Goal: Information Seeking & Learning: Find specific fact

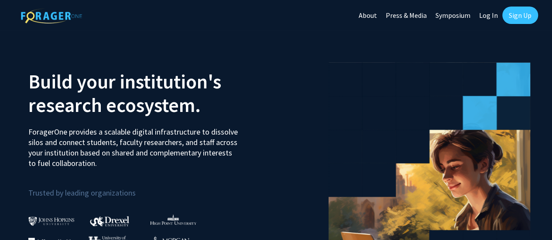
click at [477, 15] on link "Log In" at bounding box center [487, 15] width 27 height 31
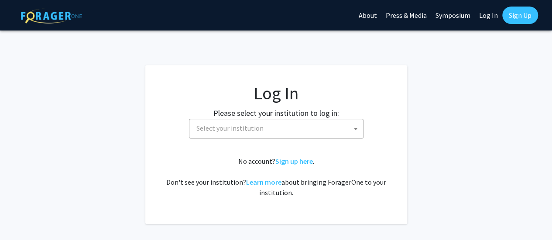
click at [269, 129] on span "Select your institution" at bounding box center [278, 128] width 170 height 18
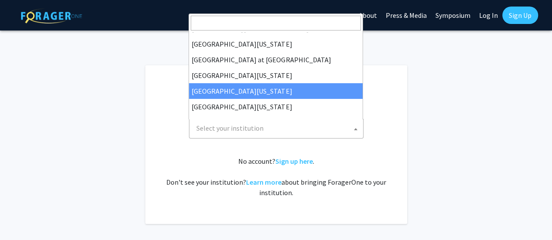
scroll to position [305, 0]
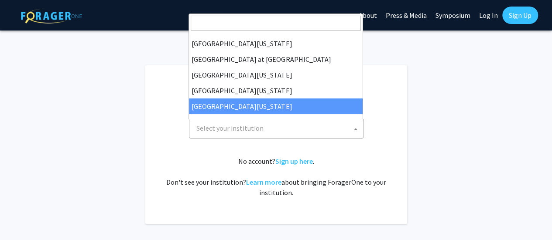
select select "33"
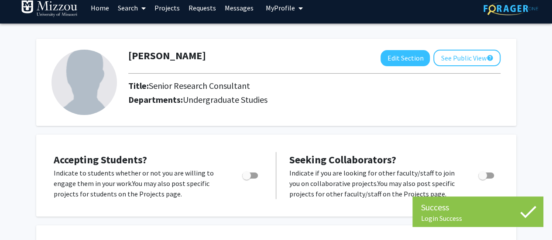
scroll to position [13, 0]
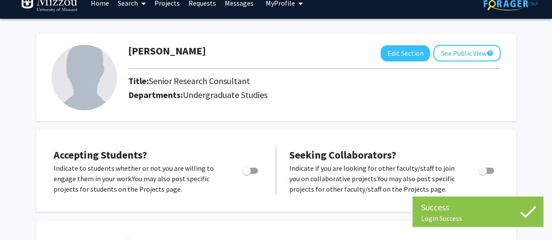
click at [400, 45] on div "Edit Section See Public View help" at bounding box center [440, 53] width 120 height 17
click at [392, 56] on button "Edit Section" at bounding box center [404, 53] width 49 height 16
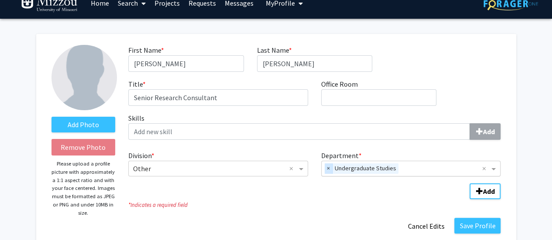
click at [328, 167] on span "×" at bounding box center [328, 169] width 8 height 10
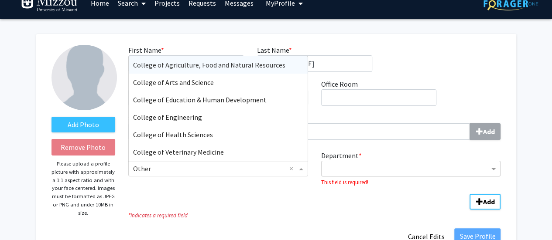
click at [302, 170] on span "Division" at bounding box center [302, 169] width 11 height 10
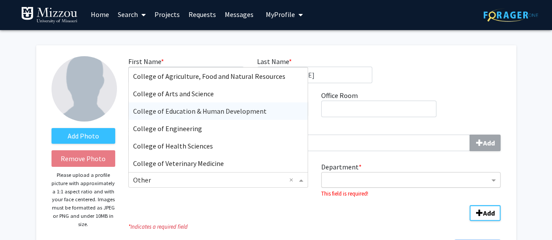
scroll to position [0, 0]
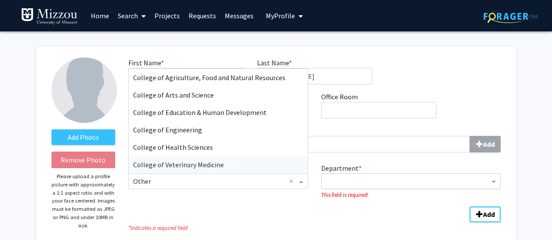
click at [244, 222] on fg-division-department-wrapper "Division * × Other × College of Agriculture, Food and Natural Resources College…" at bounding box center [314, 191] width 385 height 63
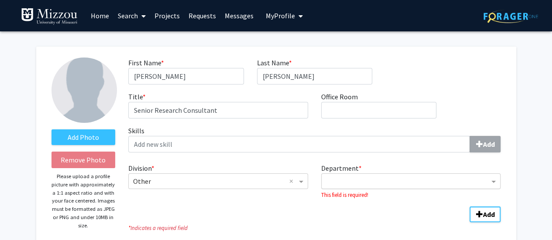
click at [367, 175] on div "Department" at bounding box center [405, 181] width 168 height 14
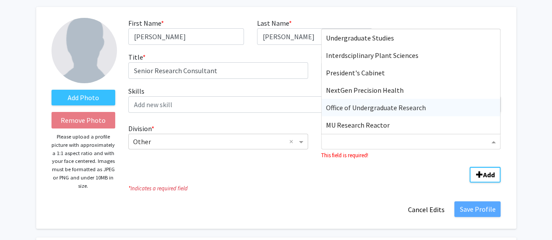
scroll to position [40, 0]
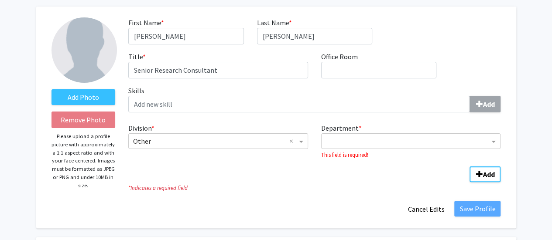
click at [338, 181] on fg-division-department-wrapper "Division * × Other × Department * This field is required! Add" at bounding box center [314, 150] width 385 height 63
click at [353, 137] on input "Department" at bounding box center [408, 141] width 164 height 10
click at [310, 169] on div "Division * × Other × Department * This field is required! Add" at bounding box center [314, 148] width 372 height 58
click at [346, 147] on div "Department" at bounding box center [406, 142] width 165 height 12
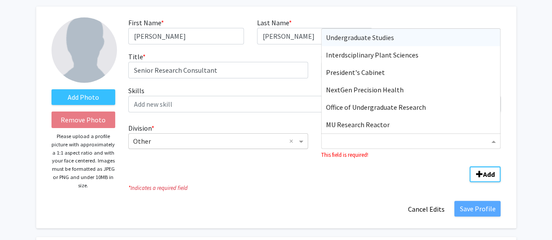
click at [252, 138] on input "Division" at bounding box center [209, 141] width 153 height 10
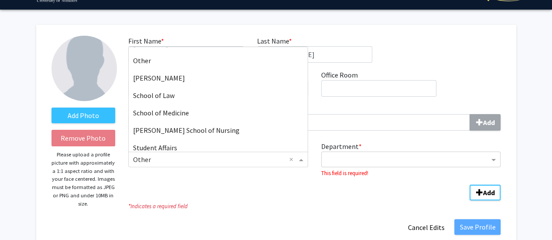
scroll to position [180, 0]
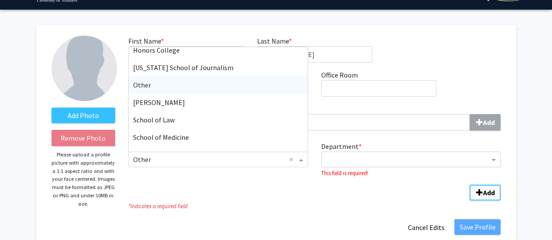
click at [180, 89] on div "Other" at bounding box center [218, 84] width 179 height 17
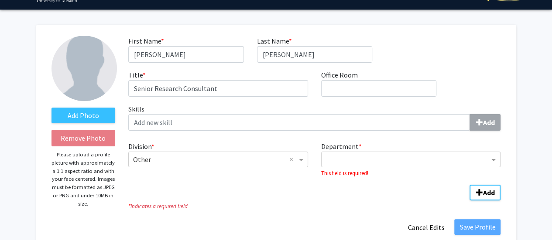
click at [249, 192] on div "Division * × Other × Department * This field is required! Add" at bounding box center [314, 167] width 372 height 58
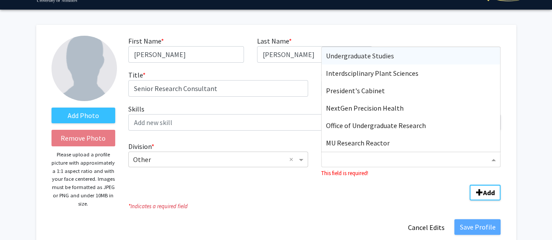
click at [333, 156] on input "Department" at bounding box center [408, 160] width 164 height 10
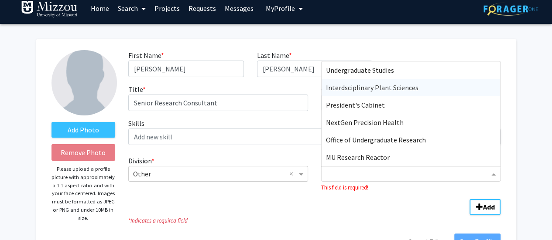
scroll to position [7, 0]
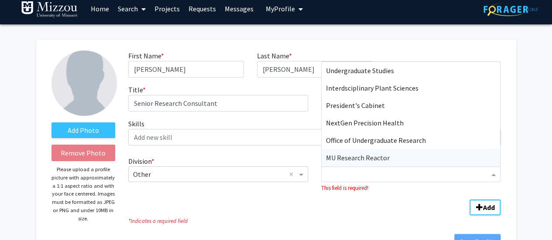
click at [375, 215] on div "* Indicates a required field" at bounding box center [314, 220] width 385 height 10
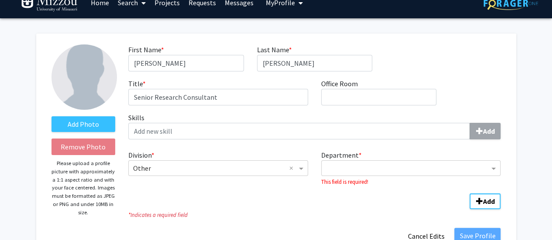
scroll to position [0, 0]
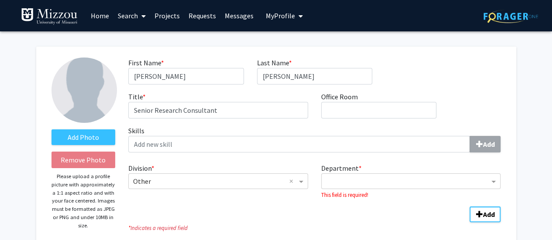
click at [134, 26] on link "Search" at bounding box center [131, 15] width 37 height 31
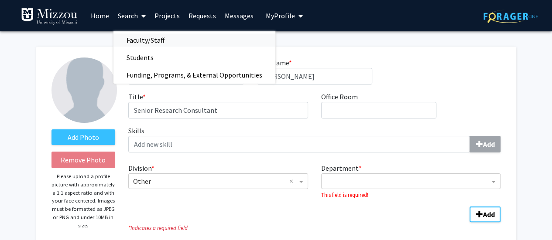
click at [135, 41] on span "Faculty/Staff" at bounding box center [145, 39] width 64 height 17
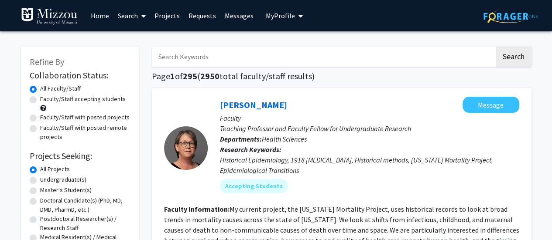
click at [133, 16] on link "Search" at bounding box center [131, 15] width 37 height 31
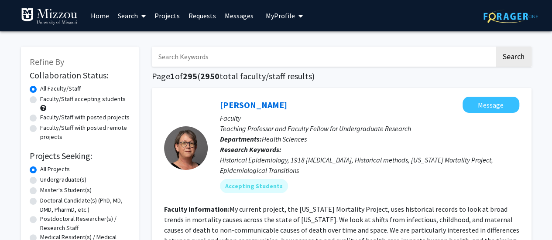
click at [283, 15] on span "My Profile" at bounding box center [280, 15] width 29 height 9
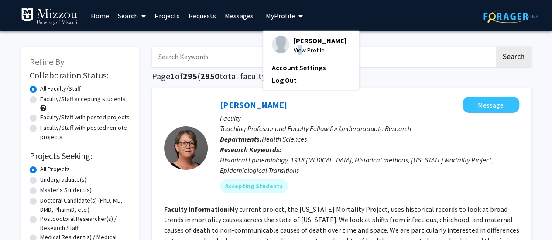
click at [298, 51] on span "View Profile" at bounding box center [319, 50] width 53 height 10
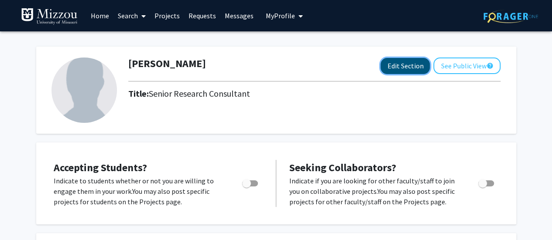
click at [411, 65] on button "Edit Section" at bounding box center [404, 66] width 49 height 16
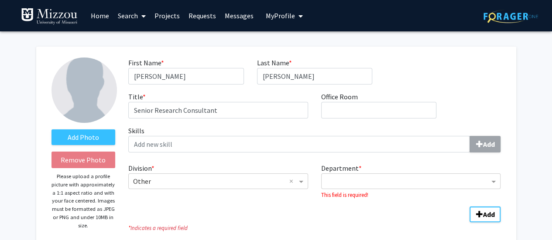
scroll to position [41, 0]
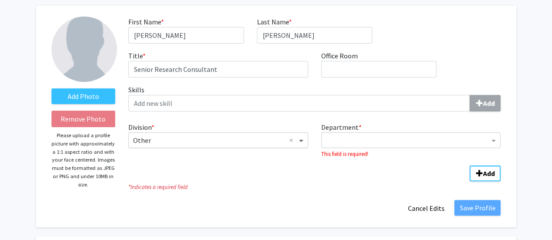
click at [299, 143] on span "Division" at bounding box center [302, 140] width 11 height 10
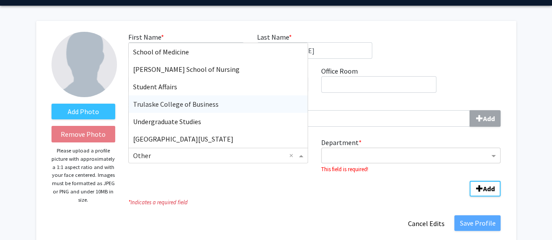
scroll to position [0, 0]
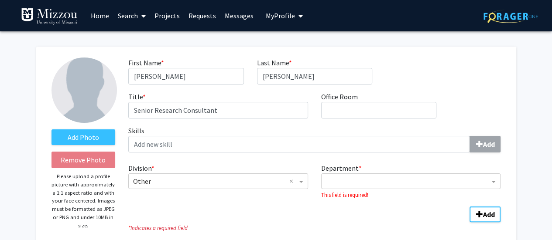
click at [239, 219] on fg-division-department-wrapper "Division * × Other × Department * This field is required! Add" at bounding box center [314, 191] width 385 height 63
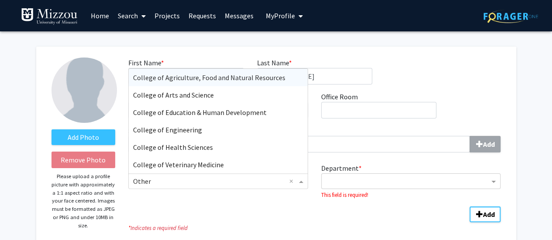
click at [224, 182] on input "Division" at bounding box center [209, 181] width 153 height 10
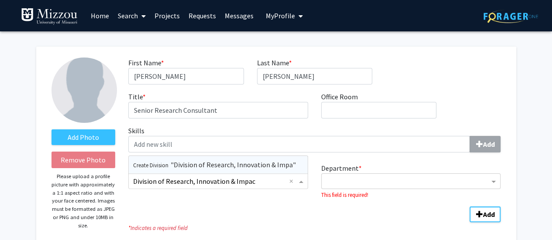
type input "Division of Research, Innovation & Impact"
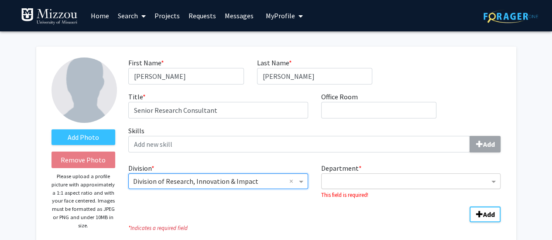
click at [377, 175] on div "Department" at bounding box center [405, 181] width 168 height 14
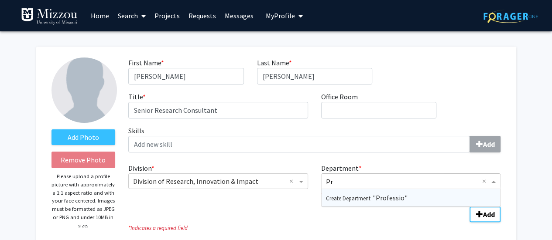
type input "P"
type input "Research Development"
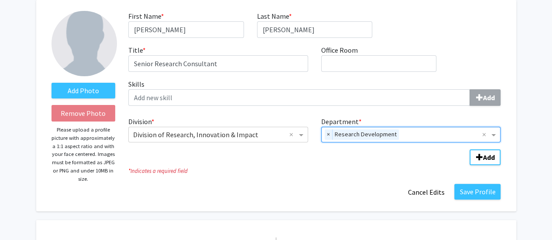
scroll to position [47, 0]
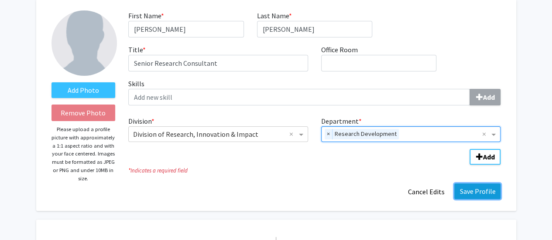
click at [478, 189] on button "Save Profile" at bounding box center [477, 192] width 46 height 16
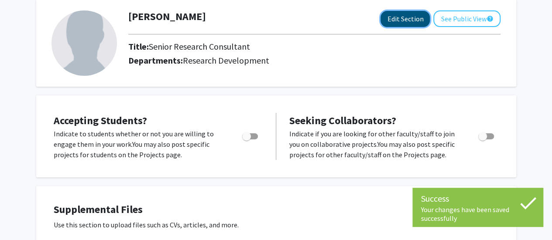
click at [403, 26] on button "Edit Section" at bounding box center [404, 19] width 49 height 16
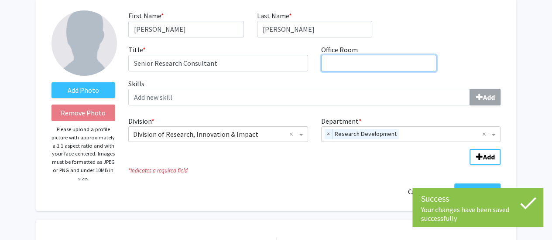
click at [357, 63] on input "Office Room required" at bounding box center [378, 63] width 115 height 17
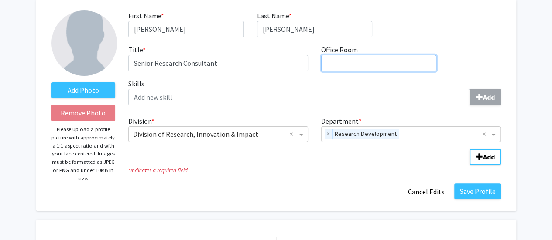
scroll to position [0, 0]
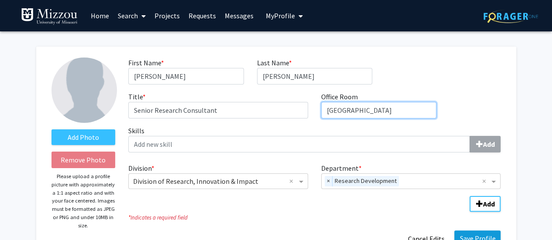
type input "[GEOGRAPHIC_DATA]"
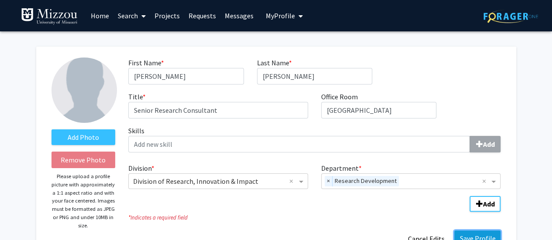
click at [474, 236] on button "Save Profile" at bounding box center [477, 239] width 46 height 16
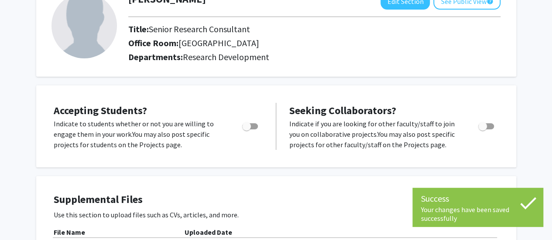
scroll to position [84, 0]
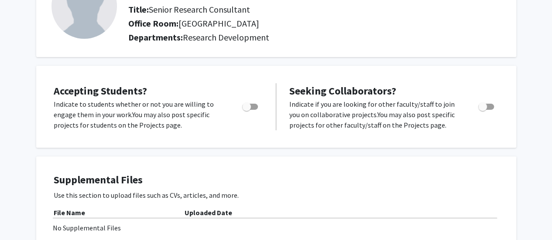
click at [357, 96] on span "Seeking Collaborators?" at bounding box center [342, 91] width 107 height 14
click at [487, 109] on span "Toggle" at bounding box center [486, 107] width 16 height 6
click at [482, 110] on input "Toggle" at bounding box center [482, 110] width 0 height 0
click at [483, 108] on span "Toggle" at bounding box center [486, 107] width 16 height 6
click at [482, 110] on input "Toggle" at bounding box center [482, 110] width 0 height 0
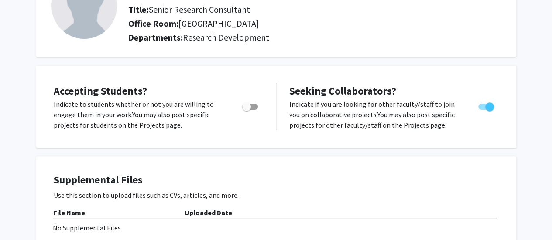
checkbox input "false"
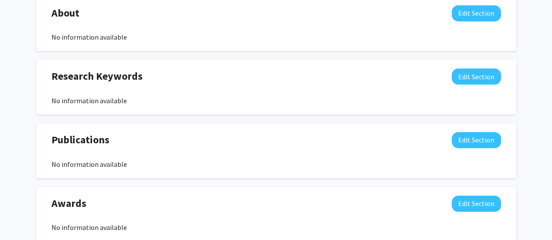
scroll to position [406, 0]
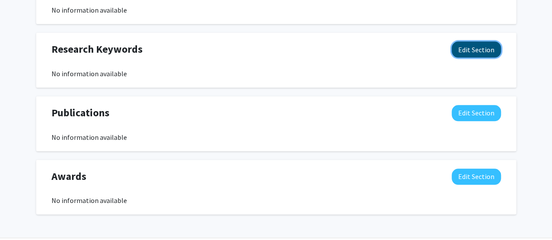
click at [469, 49] on button "Edit Section" at bounding box center [475, 49] width 49 height 16
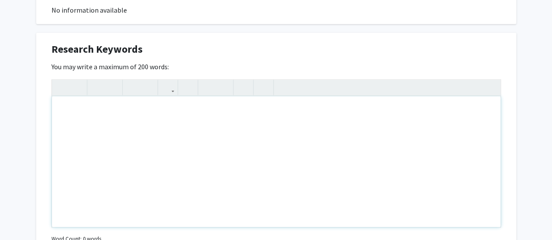
click at [103, 125] on div "Note to users with screen readers: Please deactivate our accessibility plugin f…" at bounding box center [276, 161] width 448 height 131
type textarea "faculty development, graduate student so"
type textarea "g"
click at [65, 109] on div "Graduate student socialization," at bounding box center [276, 161] width 448 height 131
click at [175, 114] on div "graduate student socialization," at bounding box center [276, 161] width 448 height 131
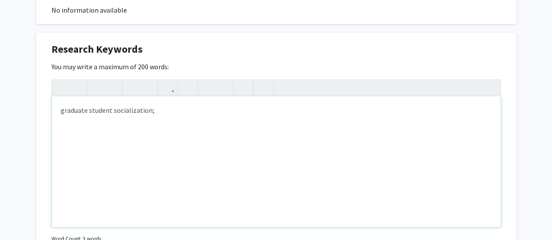
click at [182, 113] on div "graduate student socialization;" at bounding box center [276, 161] width 448 height 131
type textarea "graduate student socialization; faculty socialization; faculty experiences; res…"
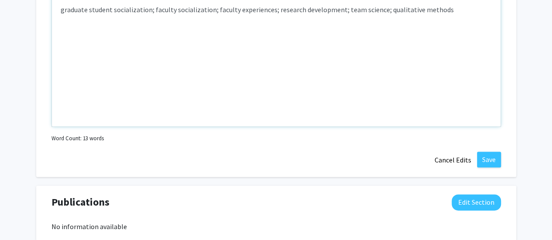
scroll to position [508, 0]
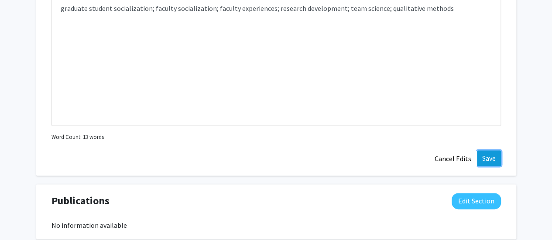
click at [482, 156] on button "Save" at bounding box center [489, 158] width 24 height 16
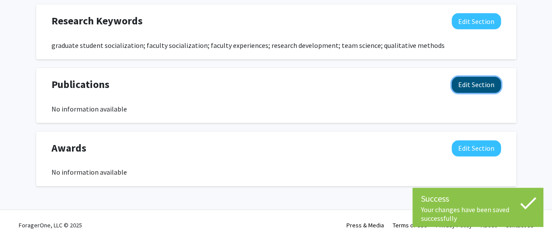
click at [478, 87] on button "Edit Section" at bounding box center [475, 85] width 49 height 16
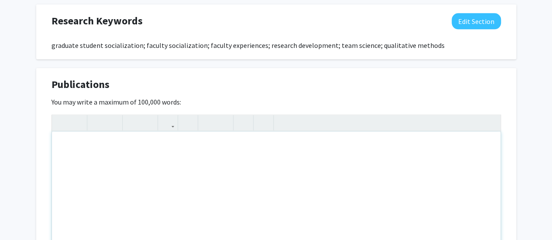
click at [158, 160] on div "Note to users with screen readers: Please deactivate our accessibility plugin f…" at bounding box center [276, 197] width 448 height 131
paste div "Note to users with screen readers: Please deactivate our accessibility plugin f…"
type textarea "<p>[URL][DOMAIN_NAME]</p>"
click at [503, 139] on div "Publications Edit Section You may write a maximum of 100,000 words: <p>[URL][DO…" at bounding box center [276, 190] width 480 height 245
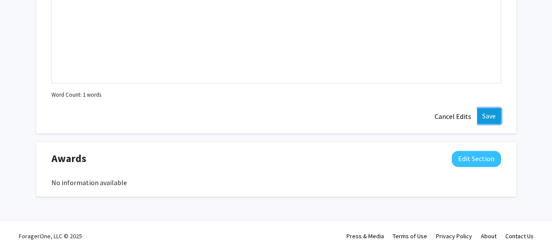
click at [490, 111] on button "Save" at bounding box center [489, 116] width 24 height 16
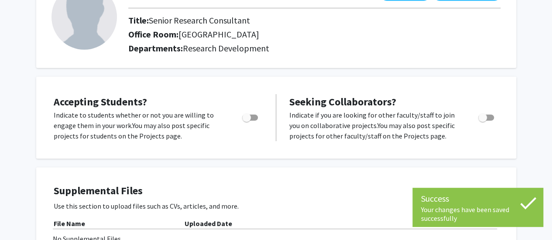
scroll to position [0, 0]
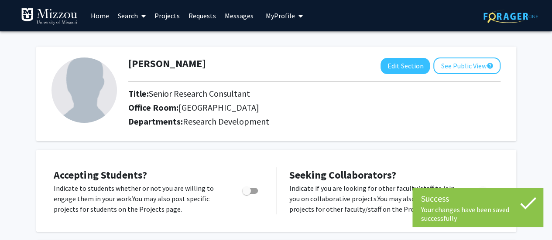
click at [169, 13] on link "Projects" at bounding box center [167, 15] width 34 height 31
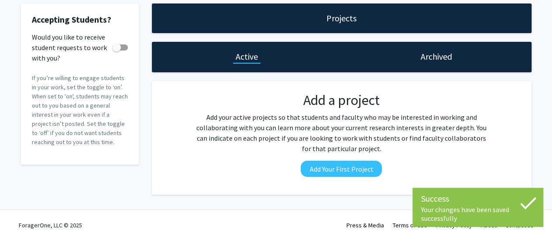
scroll to position [44, 0]
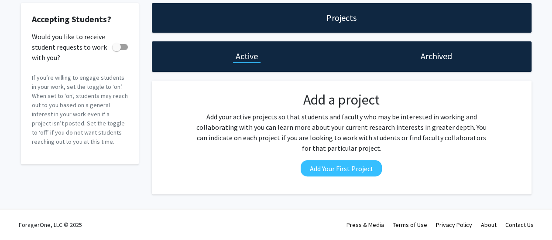
click at [337, 10] on div "Projects" at bounding box center [341, 18] width 379 height 30
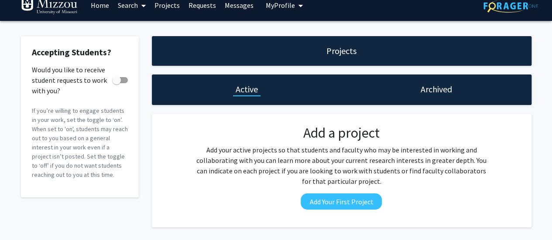
scroll to position [0, 0]
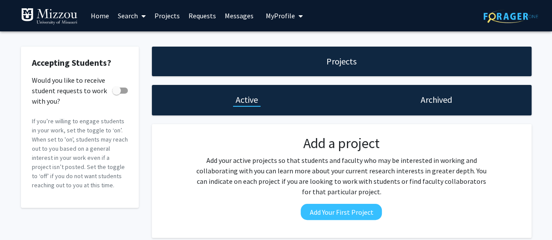
click at [137, 13] on link "Search" at bounding box center [131, 15] width 37 height 31
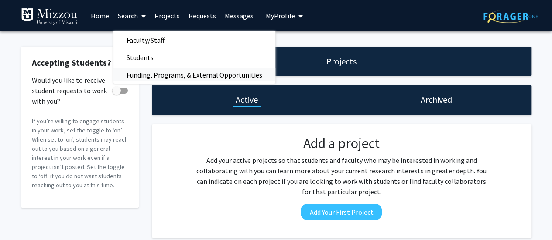
click at [144, 70] on span "Funding, Programs, & External Opportunities" at bounding box center [194, 74] width 162 height 17
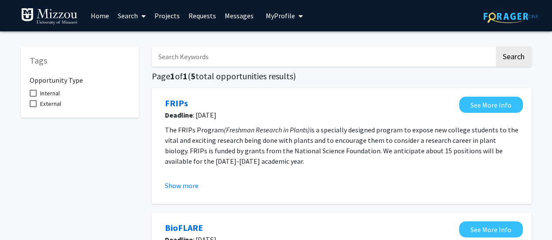
click at [142, 18] on icon at bounding box center [143, 16] width 4 height 7
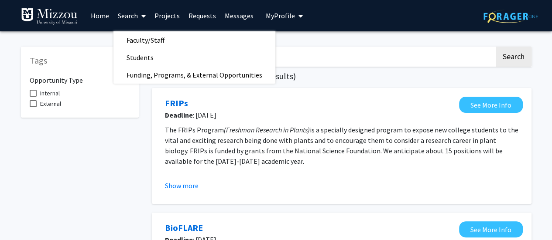
click at [89, 20] on link "Home" at bounding box center [99, 15] width 27 height 31
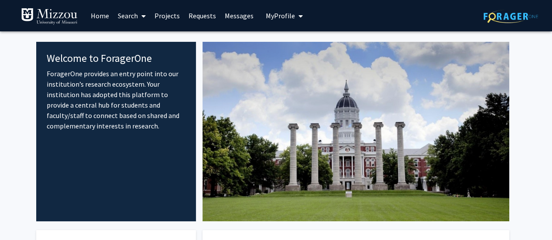
scroll to position [0, 0]
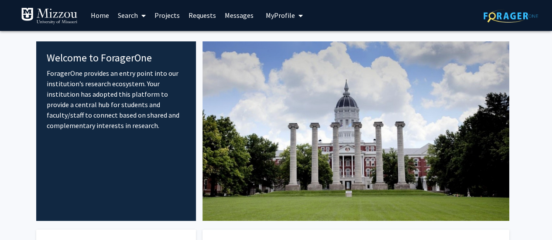
click at [232, 14] on link "Messages" at bounding box center [238, 15] width 37 height 31
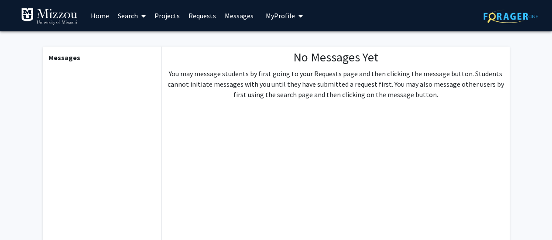
click at [283, 8] on button "My Profile" at bounding box center [284, 15] width 42 height 31
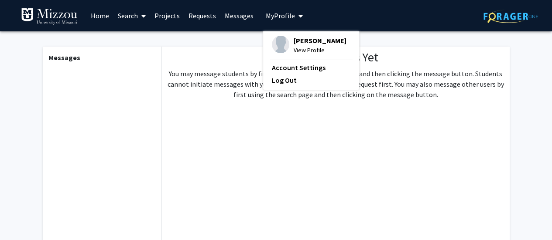
click at [297, 35] on div "[PERSON_NAME] View Profile Account Settings Log Out" at bounding box center [311, 60] width 96 height 58
click at [300, 49] on span "View Profile" at bounding box center [319, 50] width 53 height 10
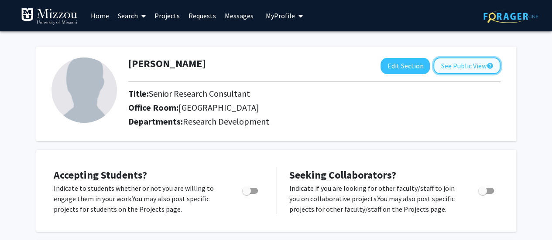
click at [449, 66] on button "See Public View help" at bounding box center [466, 66] width 67 height 17
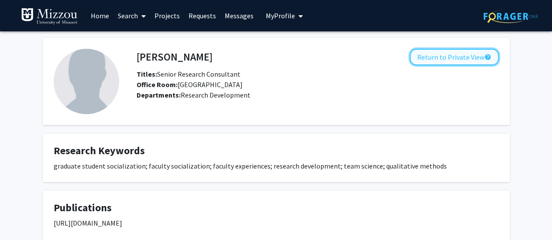
click at [433, 57] on button "Return to Private View help" at bounding box center [453, 57] width 89 height 17
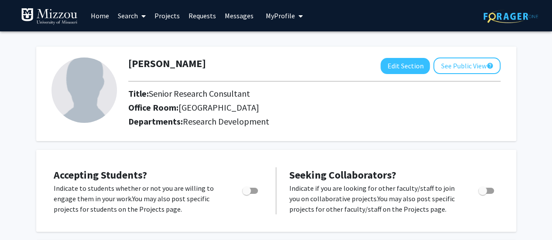
click at [80, 82] on img at bounding box center [83, 90] width 65 height 65
click at [411, 63] on button "Edit Section" at bounding box center [404, 66] width 49 height 16
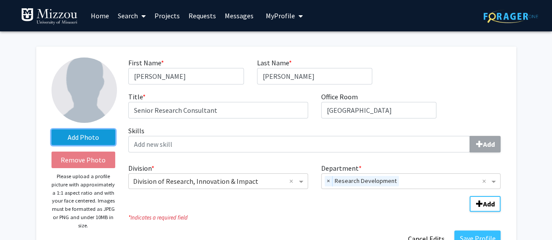
click at [76, 136] on label "Add Photo" at bounding box center [83, 138] width 64 height 16
click at [0, 0] on input "Add Photo" at bounding box center [0, 0] width 0 height 0
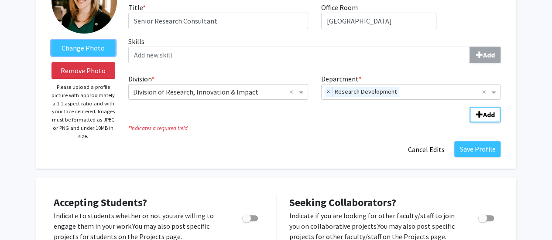
scroll to position [140, 0]
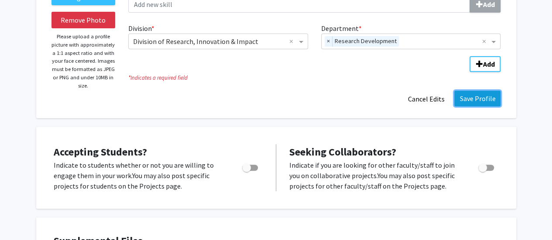
click at [468, 106] on button "Save Profile" at bounding box center [477, 99] width 46 height 16
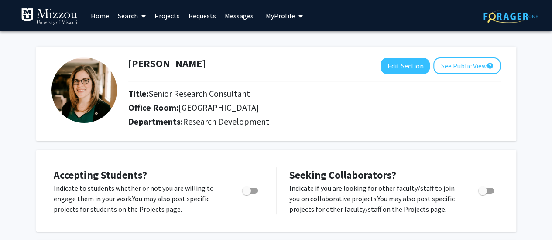
click at [138, 15] on span at bounding box center [142, 16] width 8 height 31
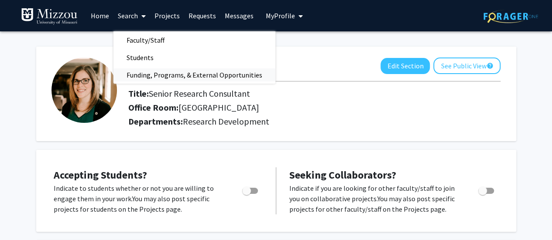
click at [141, 75] on span "Funding, Programs, & External Opportunities" at bounding box center [194, 74] width 162 height 17
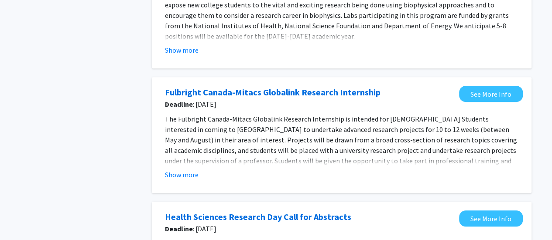
scroll to position [265, 0]
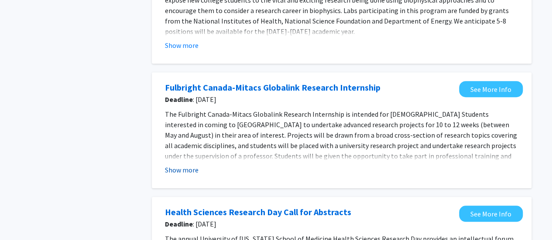
click at [191, 166] on button "Show more" at bounding box center [182, 170] width 34 height 10
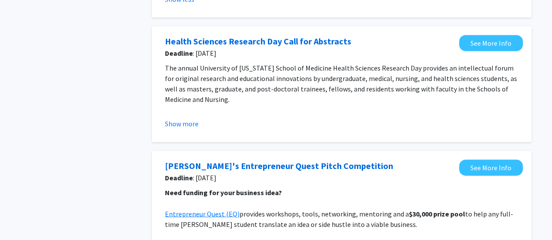
scroll to position [629, 0]
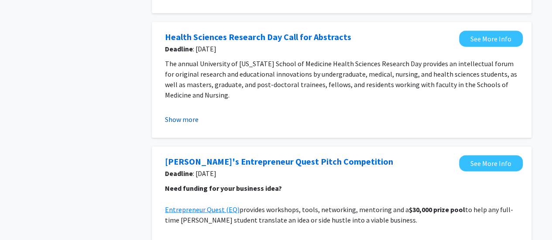
click at [180, 114] on button "Show more" at bounding box center [182, 119] width 34 height 10
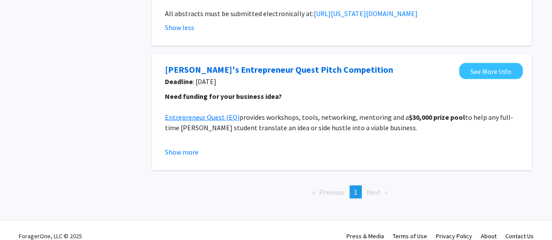
scroll to position [813, 0]
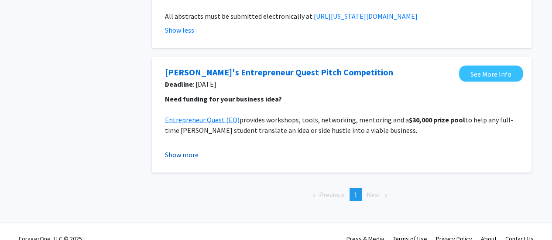
click at [186, 149] on button "Show more" at bounding box center [182, 154] width 34 height 10
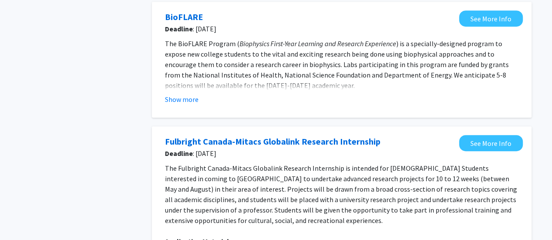
scroll to position [0, 0]
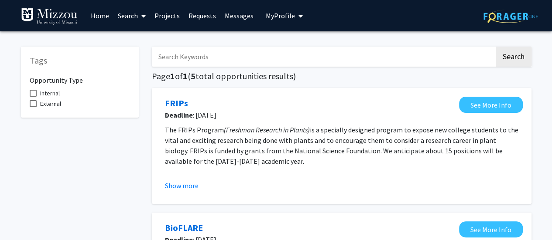
click at [204, 16] on link "Requests" at bounding box center [202, 15] width 36 height 31
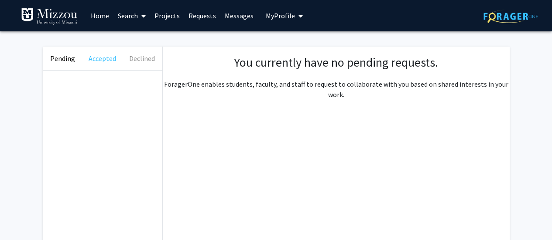
click at [104, 61] on button "Accepted" at bounding box center [102, 59] width 40 height 24
click at [143, 58] on button "Declined" at bounding box center [142, 59] width 40 height 24
click at [65, 58] on button "Pending" at bounding box center [63, 59] width 40 height 24
click at [275, 14] on span "My Profile" at bounding box center [280, 15] width 29 height 9
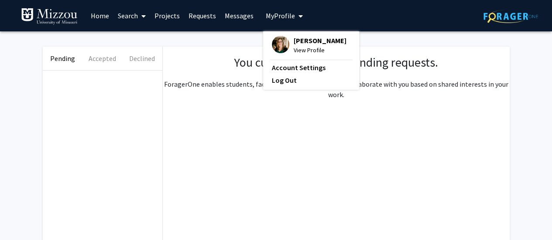
click at [183, 76] on div "You currently have no pending requests. ForagerOne enables students, faculty, a…" at bounding box center [336, 77] width 347 height 44
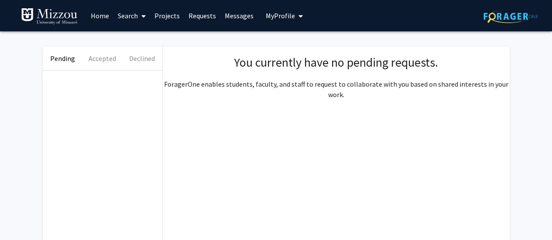
click at [95, 16] on link "Home" at bounding box center [99, 15] width 27 height 31
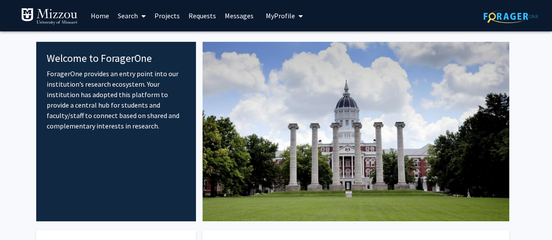
click at [127, 18] on link "Search" at bounding box center [131, 15] width 37 height 31
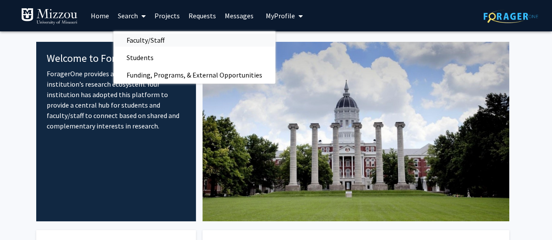
click at [132, 36] on span "Faculty/Staff" at bounding box center [145, 39] width 64 height 17
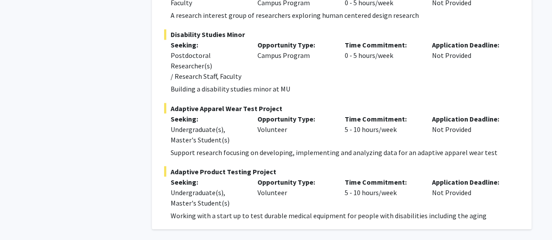
scroll to position [4033, 0]
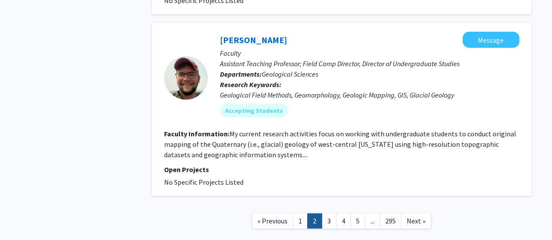
scroll to position [2682, 0]
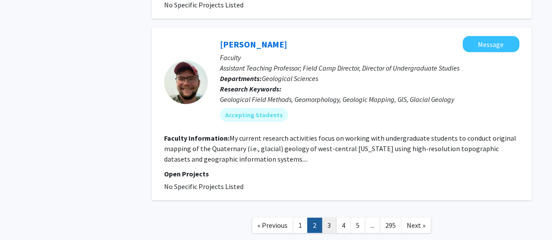
click at [328, 218] on link "3" at bounding box center [328, 225] width 15 height 15
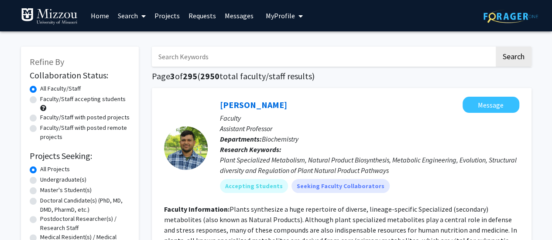
click at [240, 55] on input "Search Keywords" at bounding box center [323, 57] width 342 height 20
type input "[PERSON_NAME] [PERSON_NAME]"
click at [495, 47] on button "Search" at bounding box center [513, 57] width 36 height 20
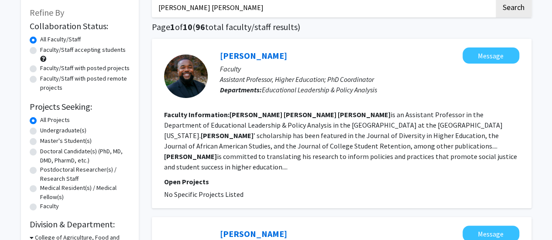
scroll to position [50, 0]
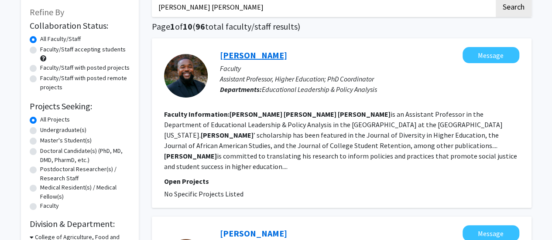
click at [262, 59] on link "[PERSON_NAME]" at bounding box center [253, 55] width 67 height 11
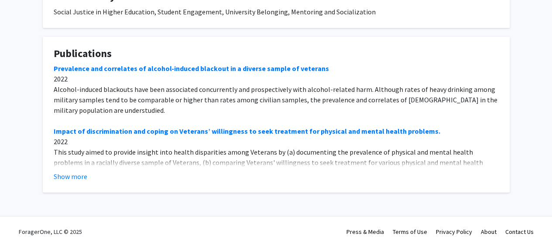
scroll to position [331, 0]
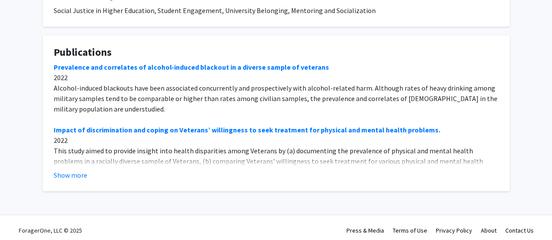
click at [72, 169] on fg-read-more "Prevalence and correlates of alcohol‐induced blackout in a diverse sample of ve…" at bounding box center [276, 121] width 445 height 119
click at [67, 175] on button "Show more" at bounding box center [71, 175] width 34 height 10
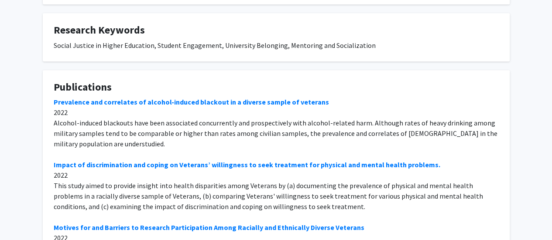
scroll to position [296, 0]
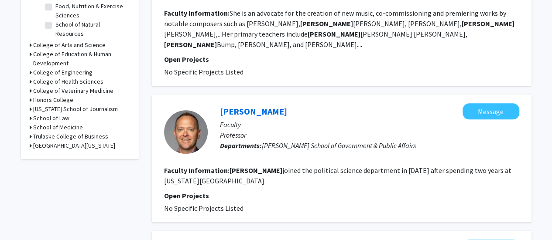
scroll to position [344, 0]
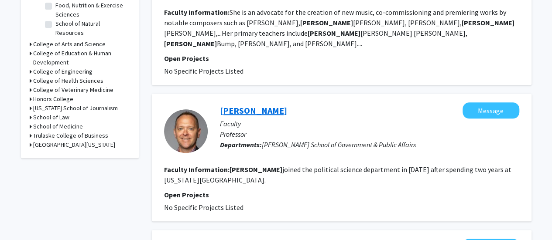
click at [256, 105] on link "[PERSON_NAME]" at bounding box center [253, 110] width 67 height 11
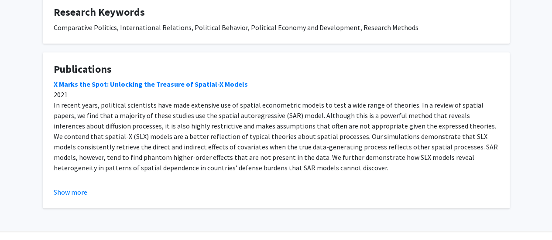
scroll to position [227, 0]
click at [81, 187] on button "Show more" at bounding box center [71, 192] width 34 height 10
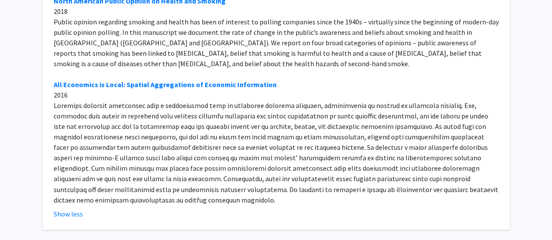
scroll to position [658, 0]
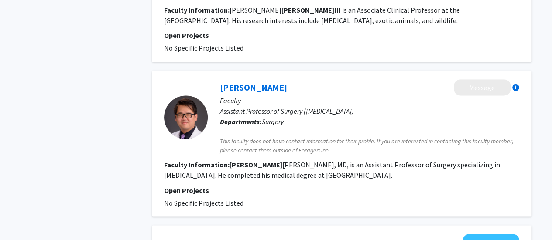
scroll to position [640, 0]
click at [250, 82] on link "[PERSON_NAME]" at bounding box center [253, 87] width 67 height 11
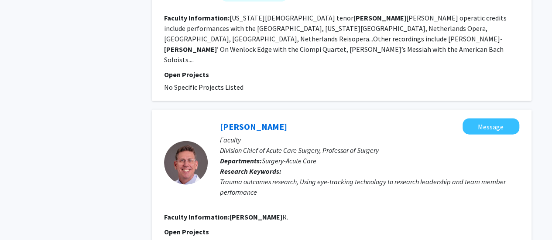
scroll to position [937, 0]
click at [242, 122] on link "[PERSON_NAME]" at bounding box center [253, 127] width 67 height 11
